Goal: Transaction & Acquisition: Book appointment/travel/reservation

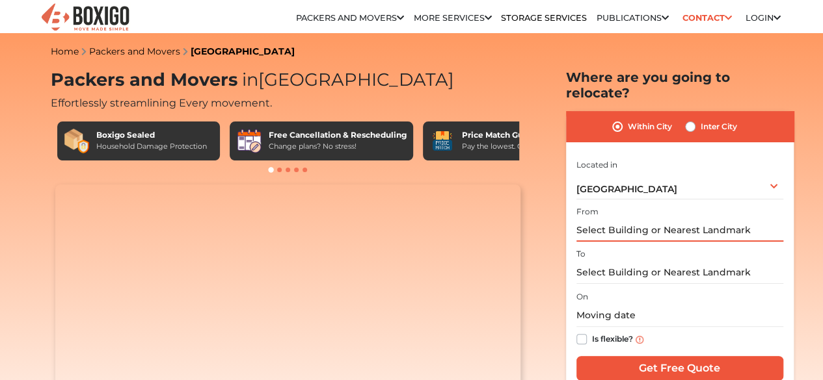
click at [613, 226] on input "text" at bounding box center [679, 230] width 207 height 23
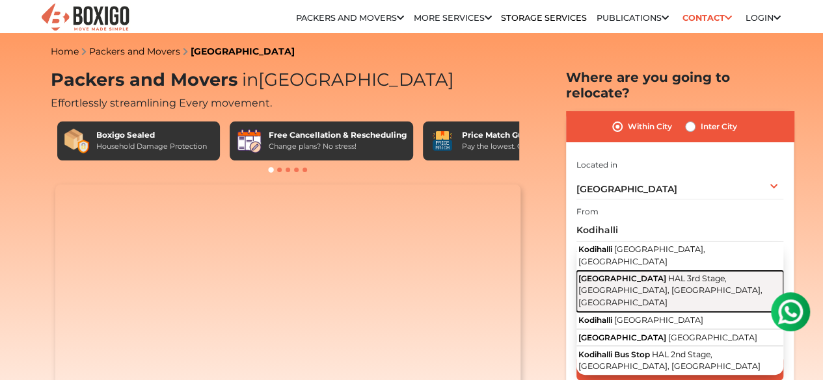
click at [613, 274] on span "[GEOGRAPHIC_DATA]" at bounding box center [622, 279] width 88 height 10
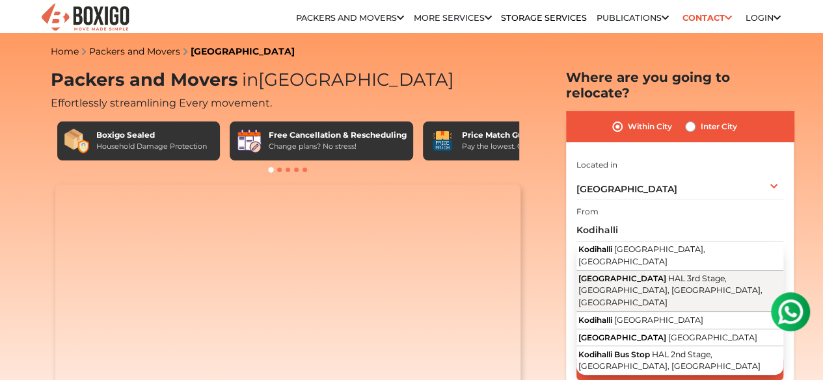
type input "[STREET_ADDRESS]"
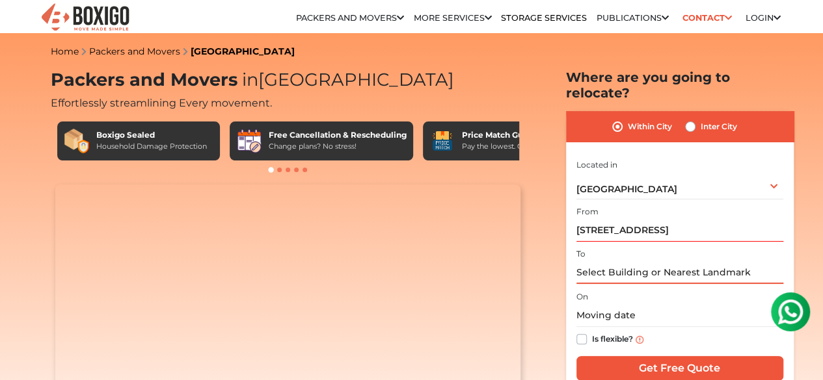
click at [605, 262] on input "text" at bounding box center [679, 272] width 207 height 23
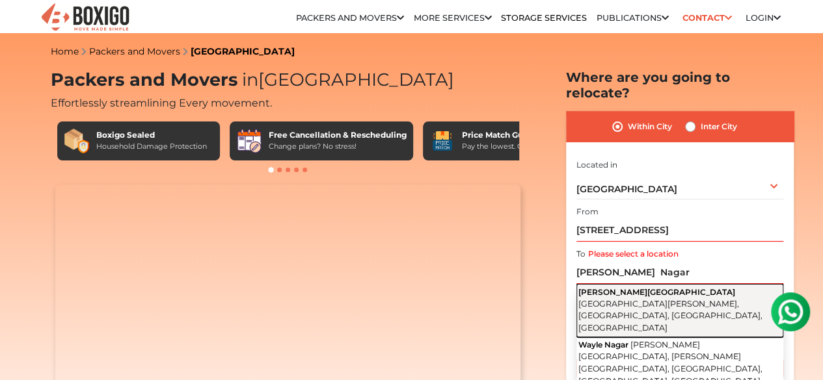
click at [627, 287] on span "[PERSON_NAME][GEOGRAPHIC_DATA]" at bounding box center [656, 292] width 157 height 10
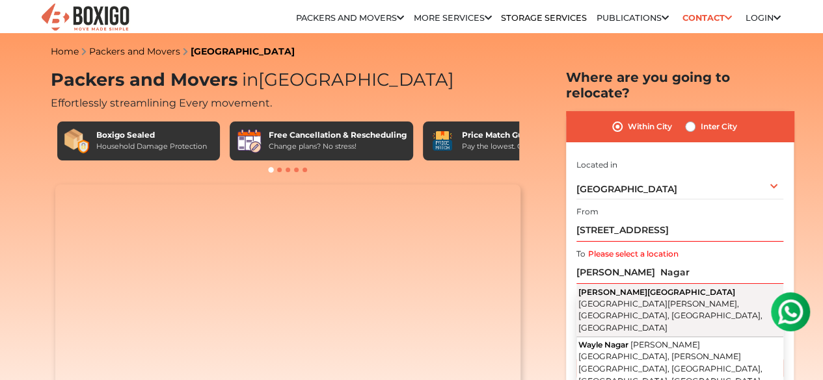
type input "[PERSON_NAME][GEOGRAPHIC_DATA][PERSON_NAME], [GEOGRAPHIC_DATA], [GEOGRAPHIC_DAT…"
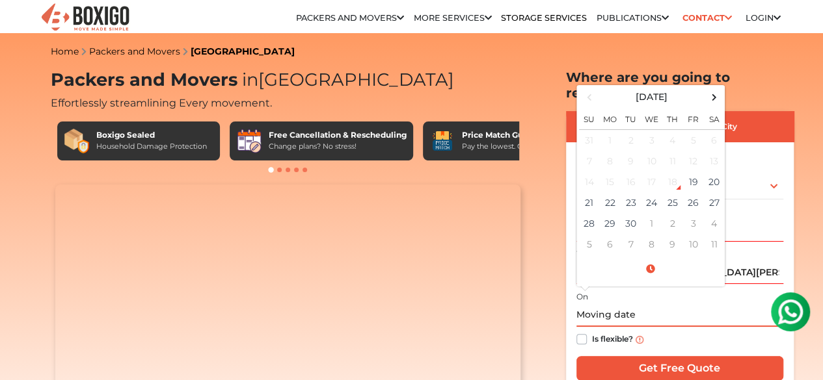
click at [612, 304] on input "text" at bounding box center [679, 315] width 207 height 23
click at [712, 175] on td "20" at bounding box center [714, 182] width 21 height 21
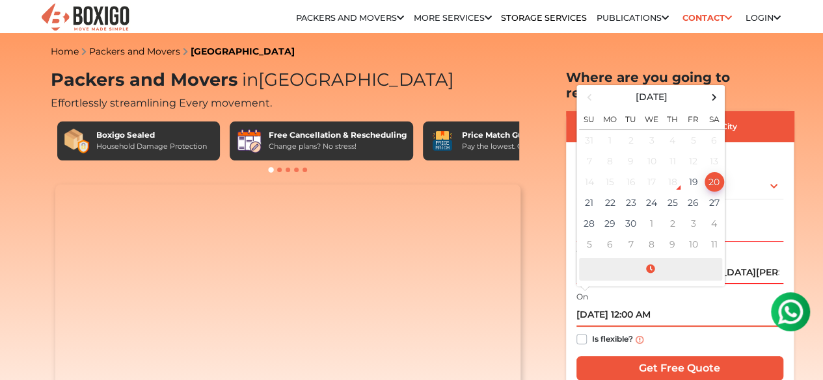
click at [654, 261] on span at bounding box center [650, 269] width 143 height 23
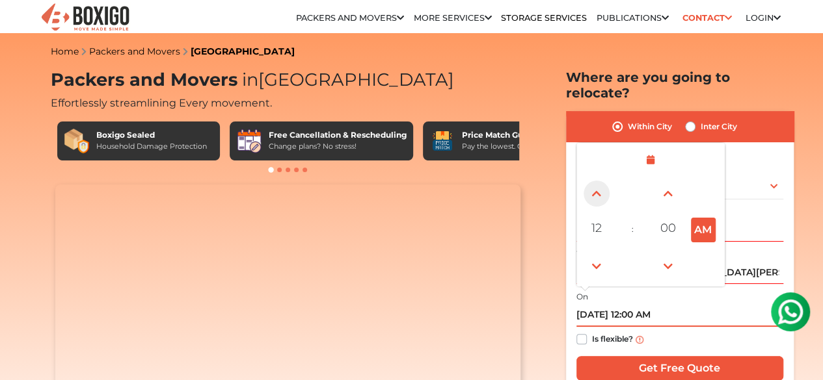
click at [596, 193] on span at bounding box center [596, 194] width 26 height 26
click at [592, 254] on span at bounding box center [596, 267] width 26 height 26
click at [697, 219] on button "PM" at bounding box center [703, 230] width 25 height 25
click at [701, 218] on button "PM" at bounding box center [703, 230] width 25 height 25
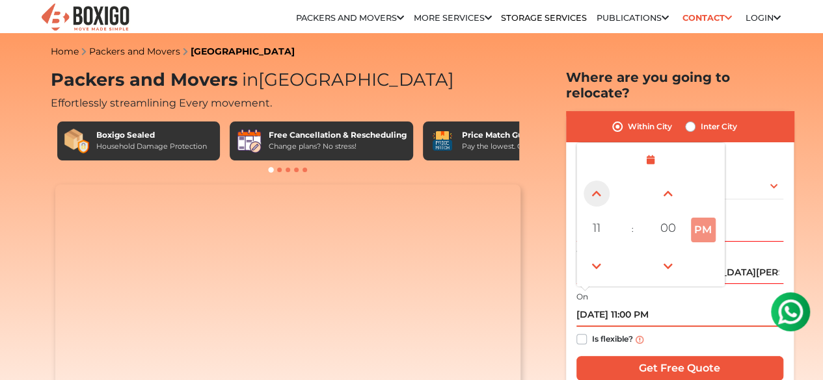
click at [601, 183] on span at bounding box center [596, 194] width 26 height 26
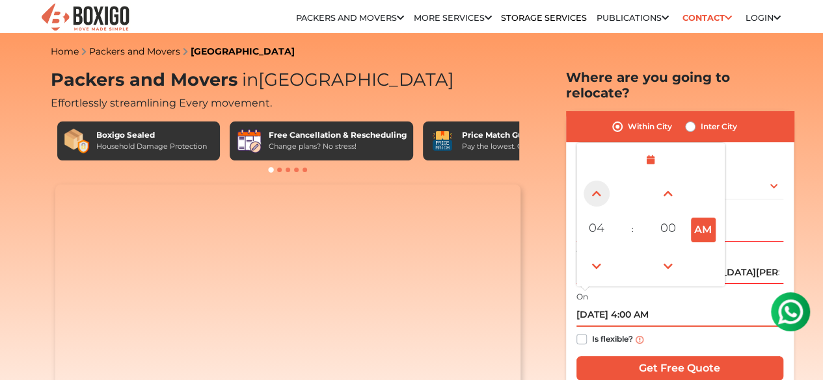
click at [601, 183] on span at bounding box center [596, 194] width 26 height 26
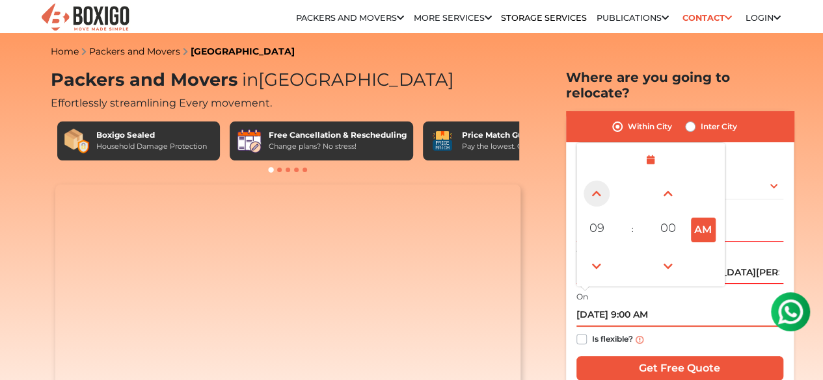
click at [601, 183] on span at bounding box center [596, 194] width 26 height 26
type input "[DATE] 10:00 AM"
click at [685, 330] on div "Is flexible?" at bounding box center [679, 339] width 207 height 25
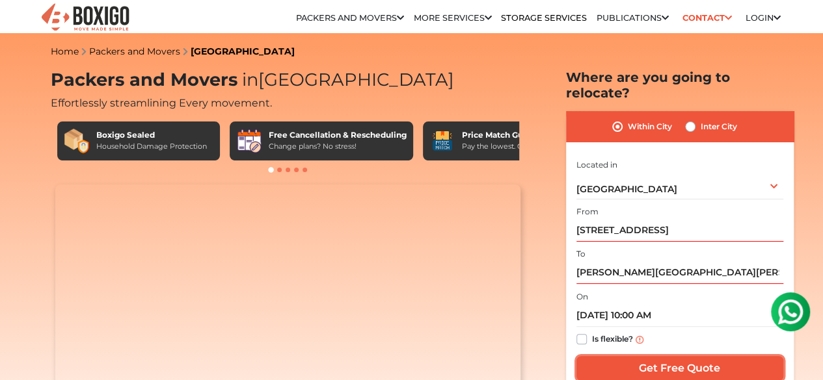
click at [676, 357] on input "Get Free Quote" at bounding box center [679, 368] width 207 height 25
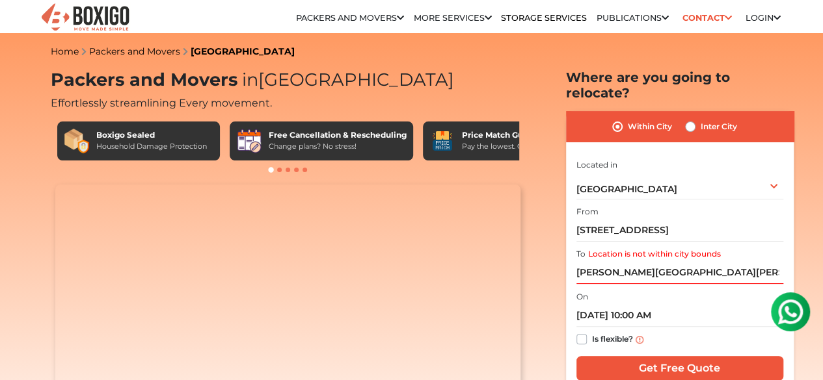
click at [700, 119] on label "Inter City" at bounding box center [718, 127] width 36 height 16
click at [688, 119] on input "Inter City" at bounding box center [690, 125] width 10 height 13
radio input "true"
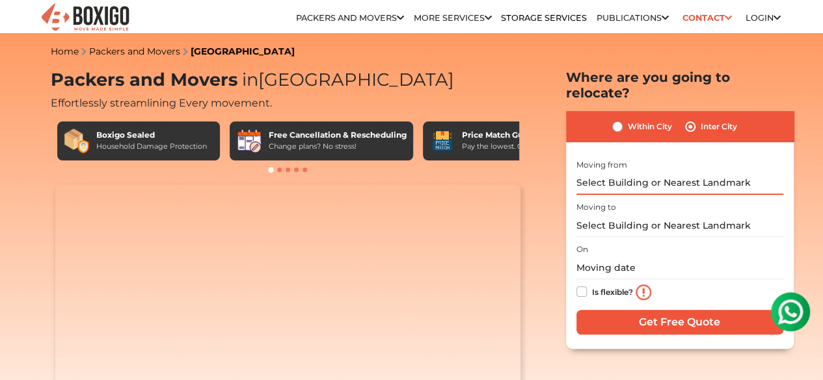
click at [646, 181] on input "text" at bounding box center [679, 183] width 207 height 23
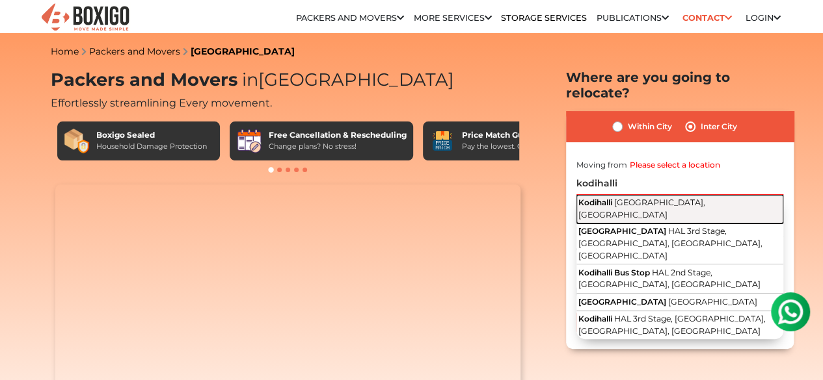
click at [641, 198] on span "[GEOGRAPHIC_DATA], [GEOGRAPHIC_DATA]" at bounding box center [641, 209] width 127 height 22
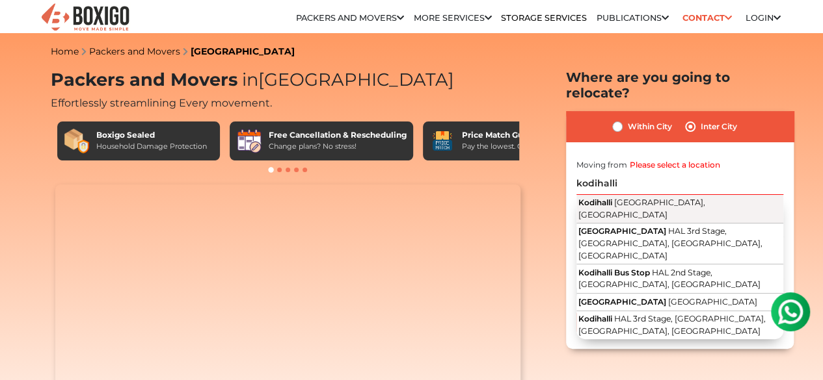
type input "Kodihalli, [GEOGRAPHIC_DATA], [GEOGRAPHIC_DATA]"
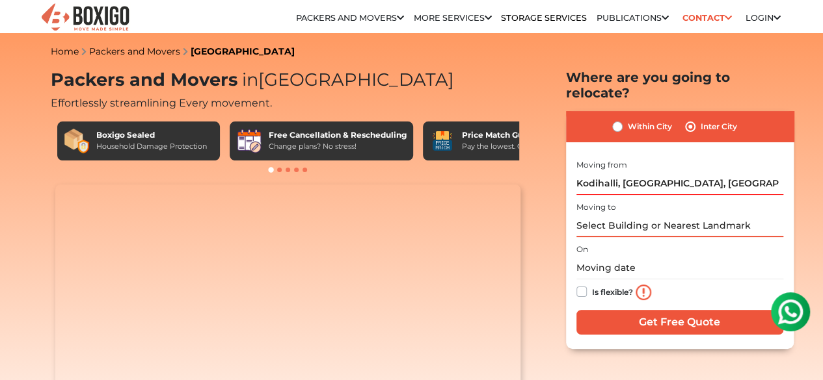
click at [618, 218] on input "text" at bounding box center [679, 226] width 207 height 23
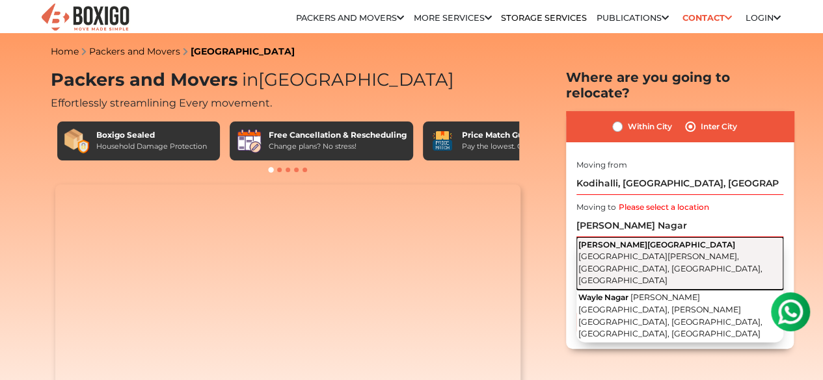
click at [618, 241] on button "[PERSON_NAME][GEOGRAPHIC_DATA][PERSON_NAME], [GEOGRAPHIC_DATA], [GEOGRAPHIC_DAT…" at bounding box center [679, 263] width 207 height 53
type input "[PERSON_NAME][GEOGRAPHIC_DATA][PERSON_NAME], [GEOGRAPHIC_DATA], [GEOGRAPHIC_DAT…"
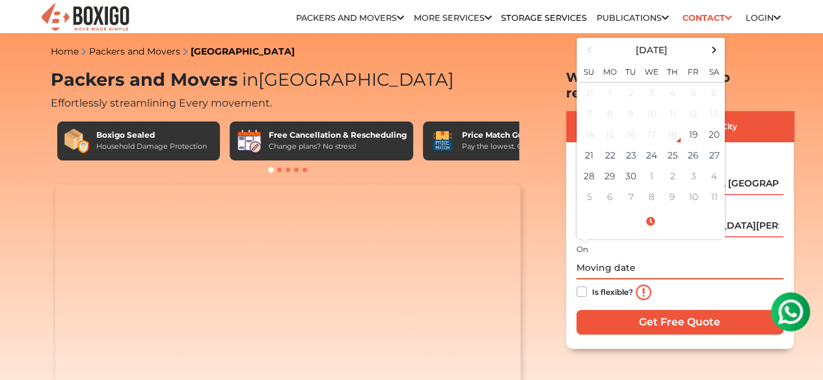
click at [601, 258] on input "text" at bounding box center [679, 268] width 207 height 23
click at [713, 124] on td "20" at bounding box center [714, 134] width 21 height 21
click at [640, 257] on input "[DATE] 12:00 AM" at bounding box center [679, 268] width 207 height 23
click at [635, 258] on input "[DATE] 12:00 AM" at bounding box center [679, 268] width 207 height 23
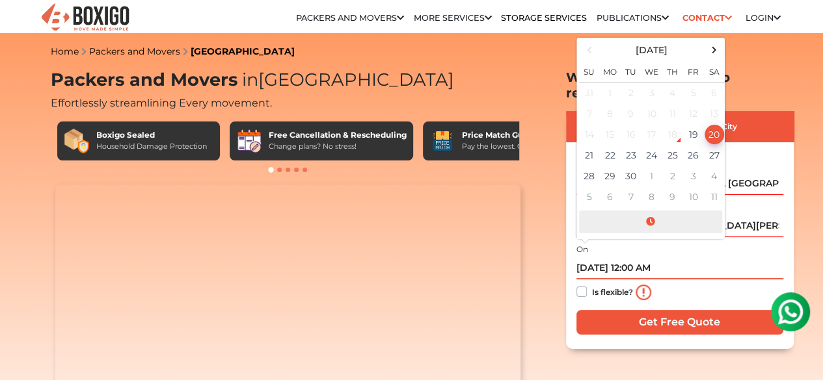
click at [646, 211] on span at bounding box center [650, 222] width 143 height 23
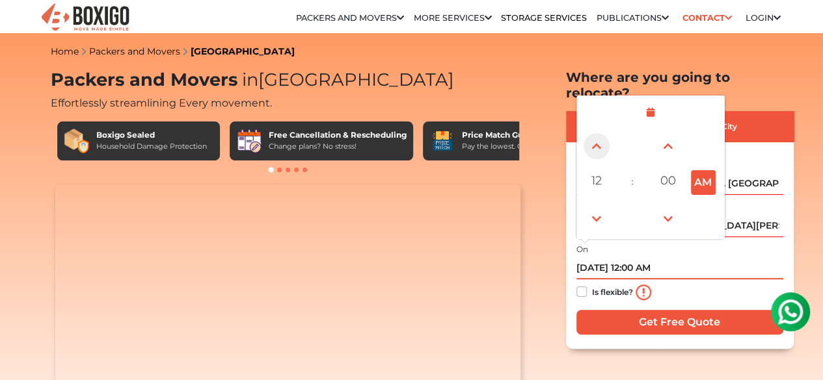
click at [601, 140] on span at bounding box center [596, 146] width 26 height 26
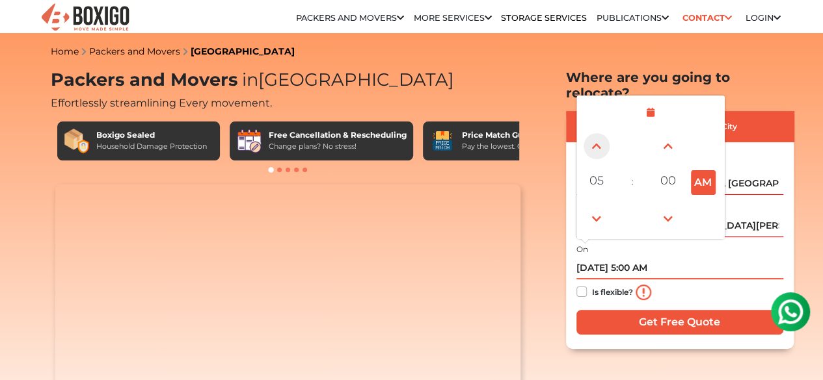
click at [601, 140] on span at bounding box center [596, 146] width 26 height 26
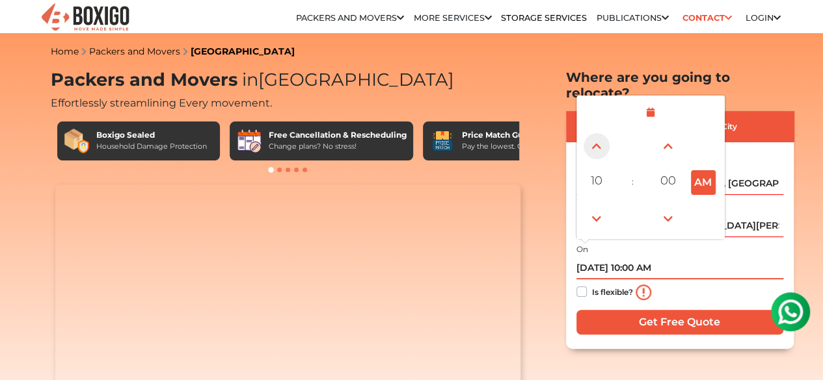
click at [601, 140] on span at bounding box center [596, 146] width 26 height 26
type input "[DATE] 11:00 AM"
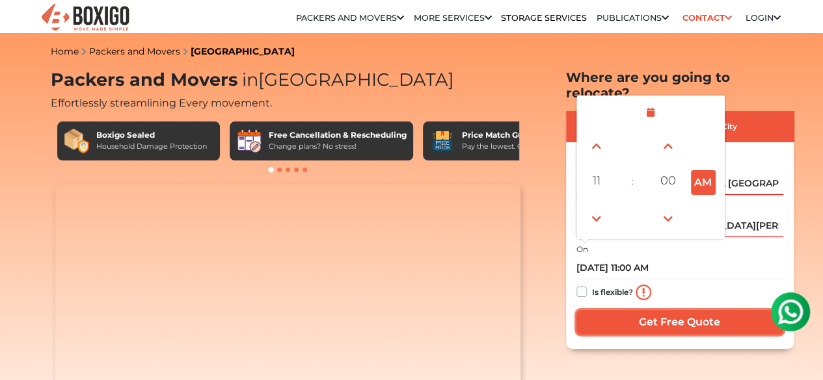
click at [692, 310] on input "Get Free Quote" at bounding box center [679, 322] width 207 height 25
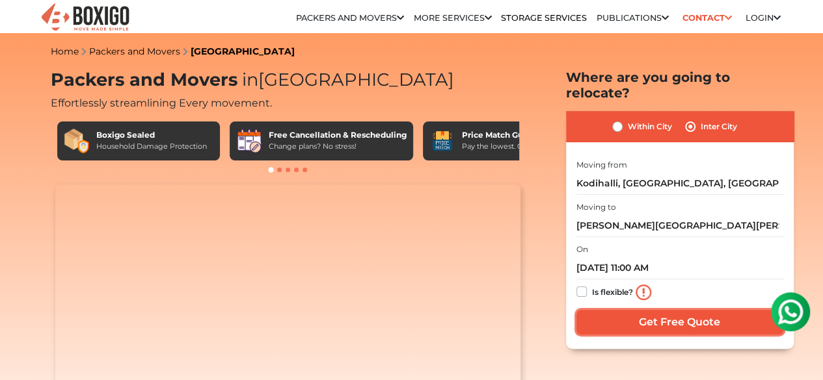
click at [662, 315] on input "Get Free Quote" at bounding box center [679, 322] width 207 height 25
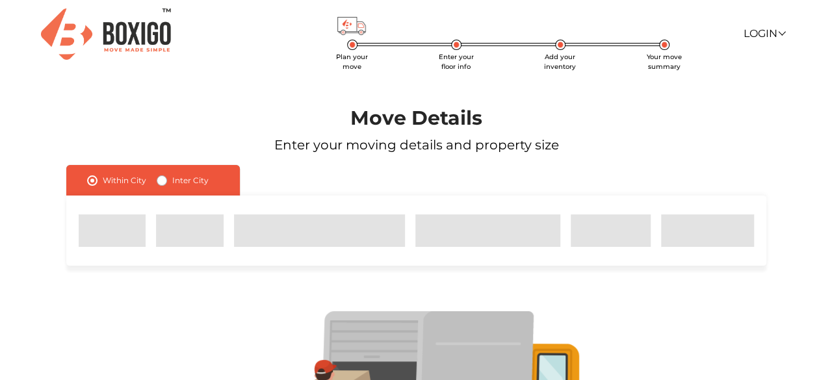
scroll to position [152, 0]
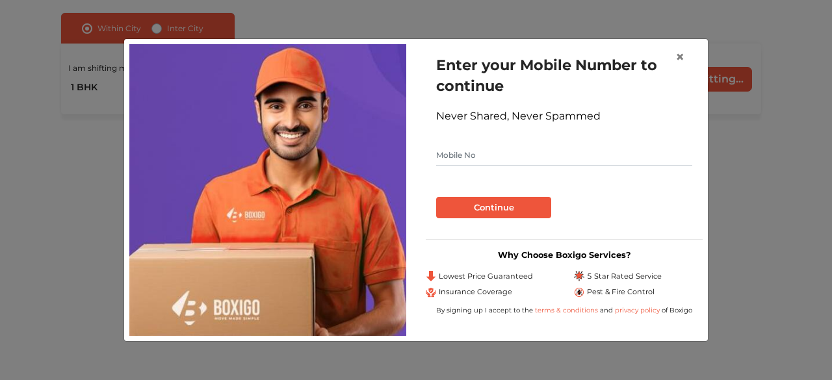
click at [449, 158] on input "text" at bounding box center [564, 155] width 256 height 21
type input "7738833295"
click at [493, 210] on button "Continue" at bounding box center [493, 208] width 115 height 22
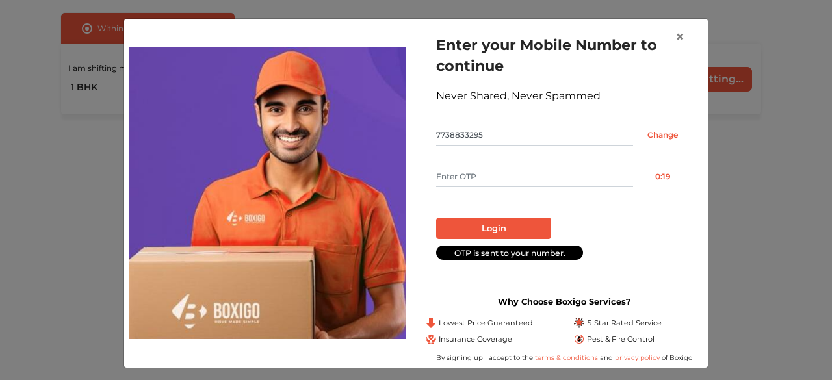
click at [461, 170] on input "text" at bounding box center [534, 176] width 197 height 21
type input "6005"
click at [488, 226] on button "Login" at bounding box center [493, 229] width 115 height 22
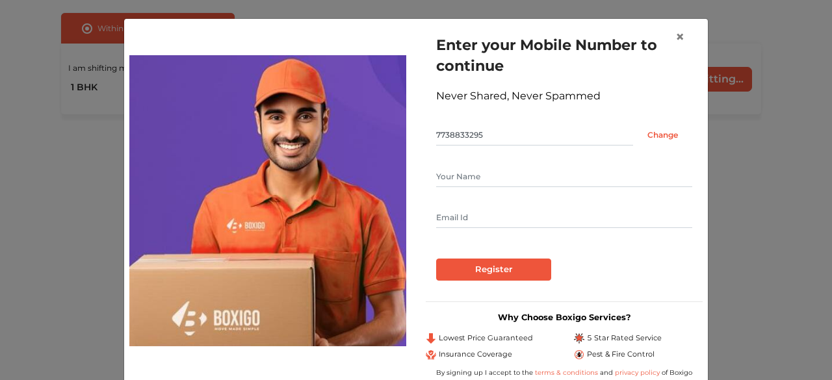
click at [452, 176] on input "text" at bounding box center [564, 176] width 256 height 21
type input "Tanmay"
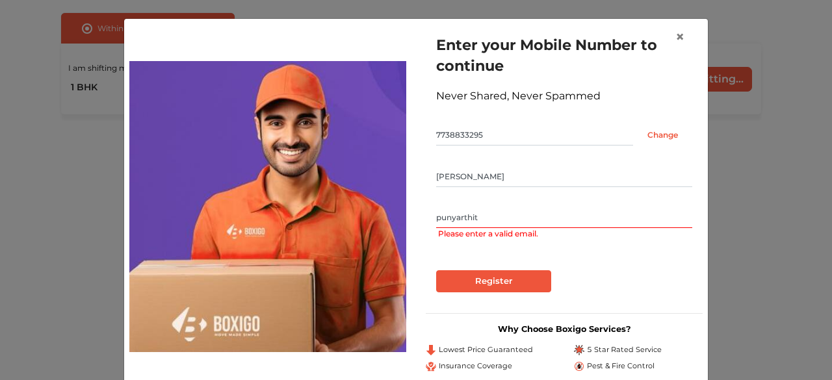
type input "punyarthitanmay@gmail.com"
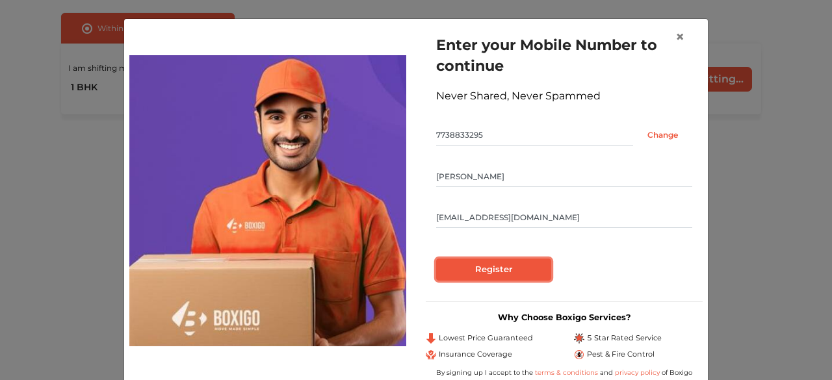
click at [525, 271] on input "Register" at bounding box center [493, 270] width 115 height 22
